Goal: Use online tool/utility: Utilize a website feature to perform a specific function

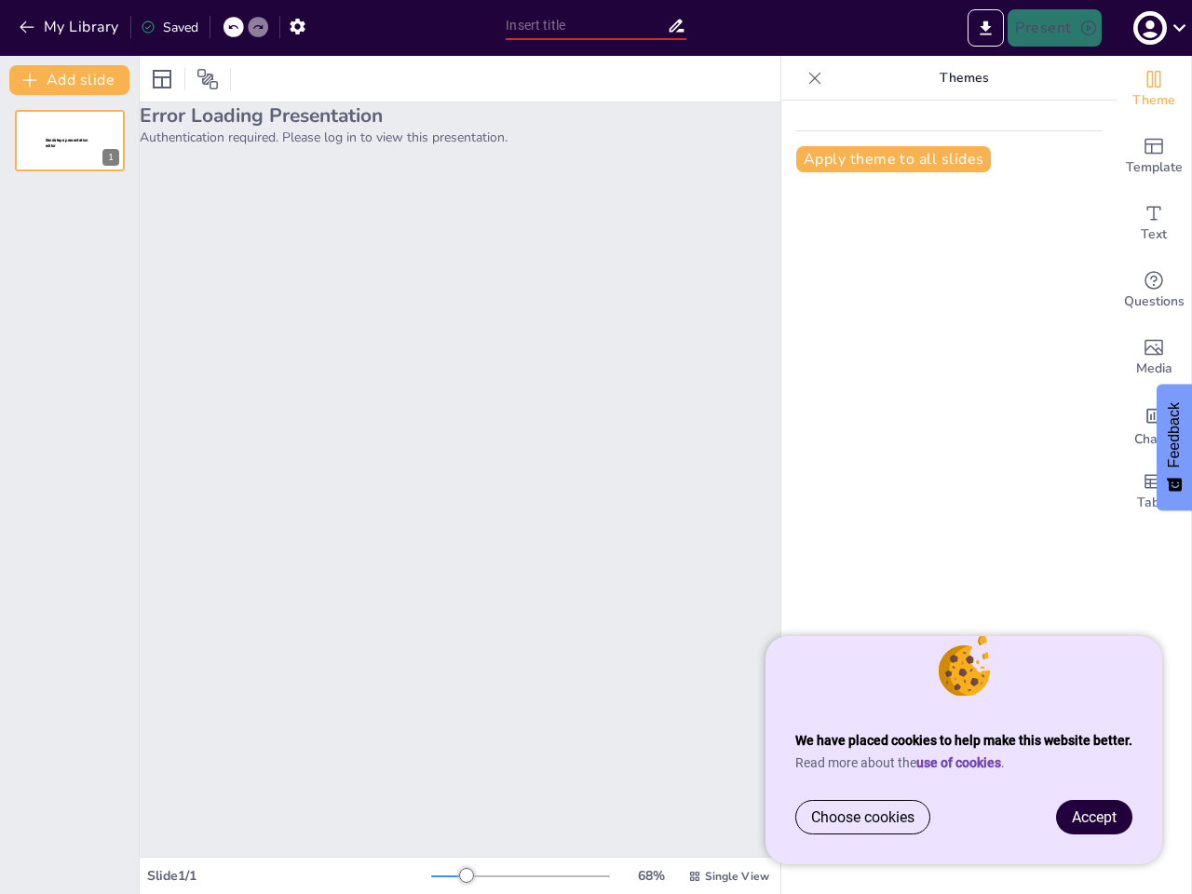
click at [596, 447] on div "Error Loading Presentation Authentication required. Please log in to view this …" at bounding box center [460, 479] width 641 height 754
click at [70, 27] on button "My Library" at bounding box center [70, 27] width 113 height 30
click at [234, 27] on icon at bounding box center [232, 26] width 11 height 11
click at [258, 27] on icon at bounding box center [257, 26] width 11 height 11
click at [297, 26] on icon "button" at bounding box center [298, 27] width 20 height 20
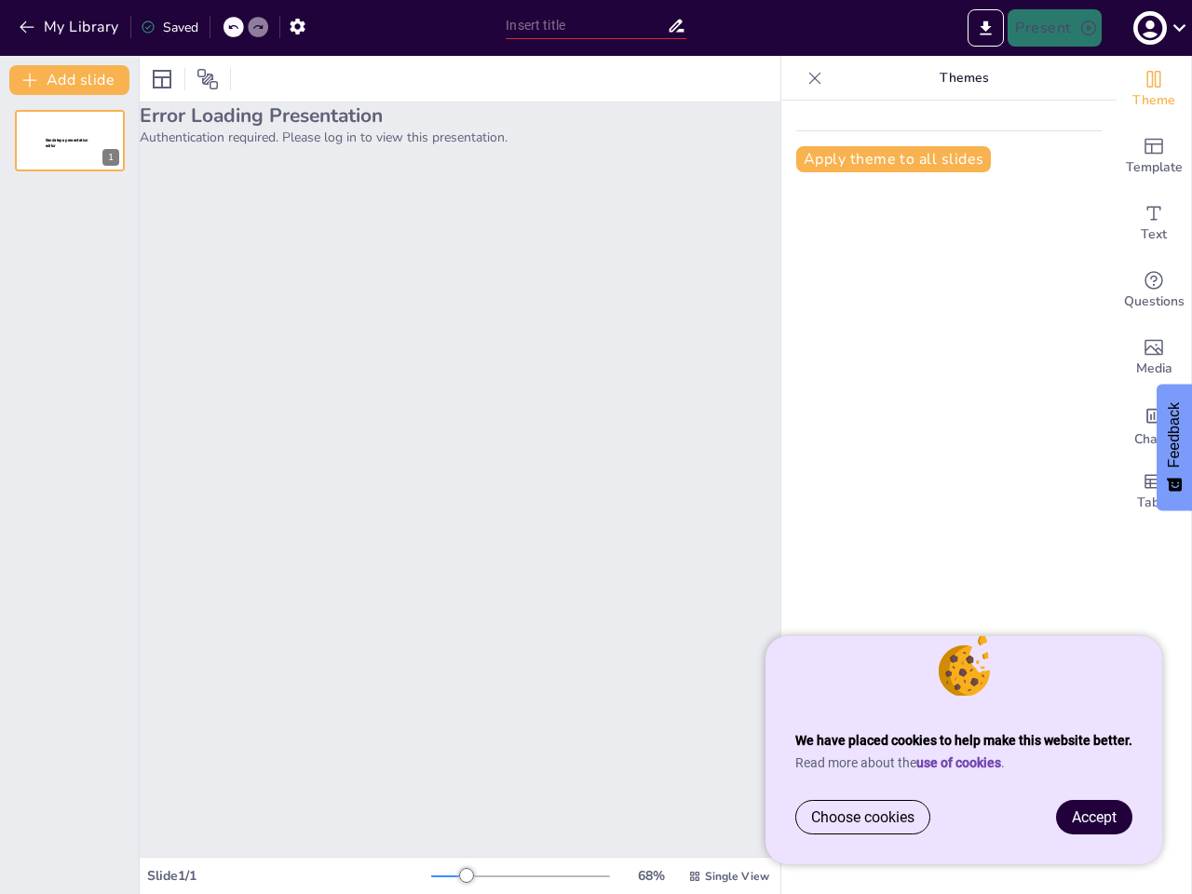
click at [595, 25] on input "text" at bounding box center [586, 25] width 160 height 27
click at [986, 28] on icon "Export to PowerPoint" at bounding box center [985, 27] width 11 height 14
click at [1157, 28] on icon "button" at bounding box center [1149, 28] width 25 height 25
